Goal: Task Accomplishment & Management: Use online tool/utility

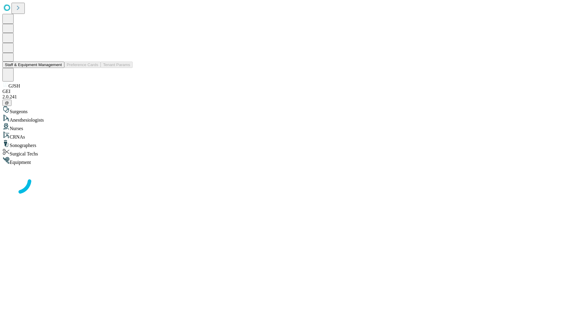
click at [58, 68] on button "Staff & Equipment Management" at bounding box center [33, 65] width 62 height 6
